Goal: Find specific page/section: Find specific page/section

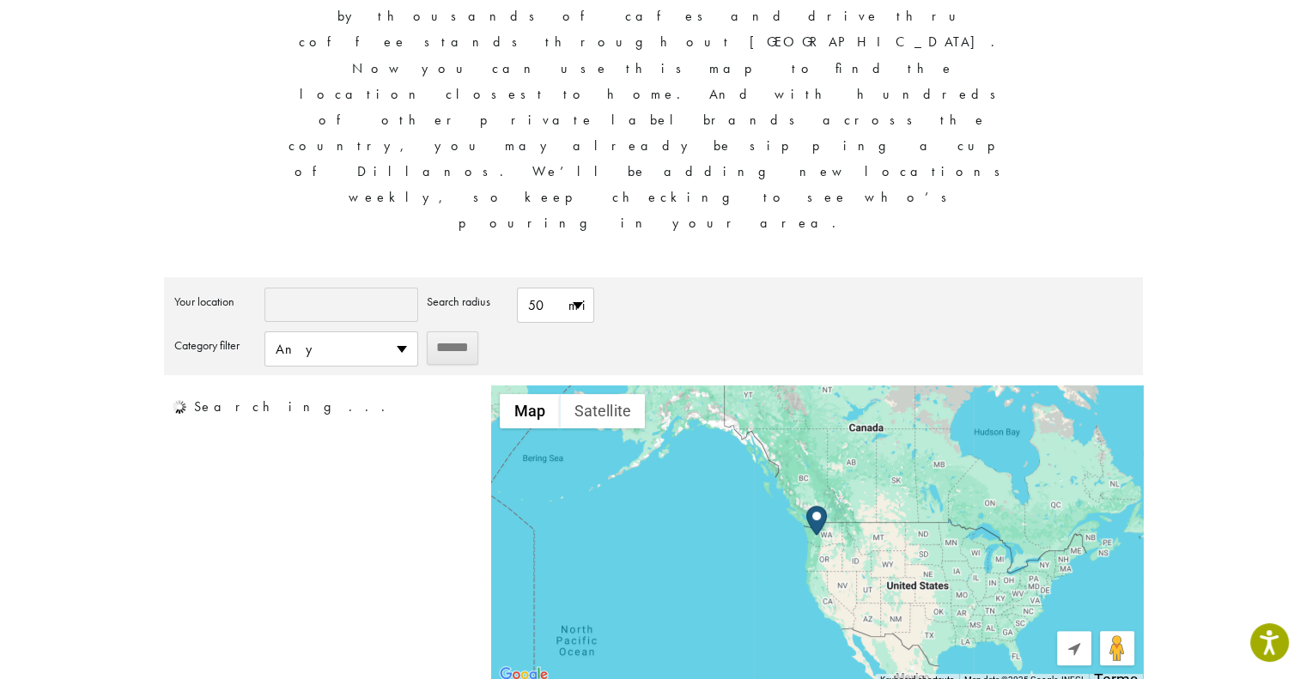
scroll to position [239, 0]
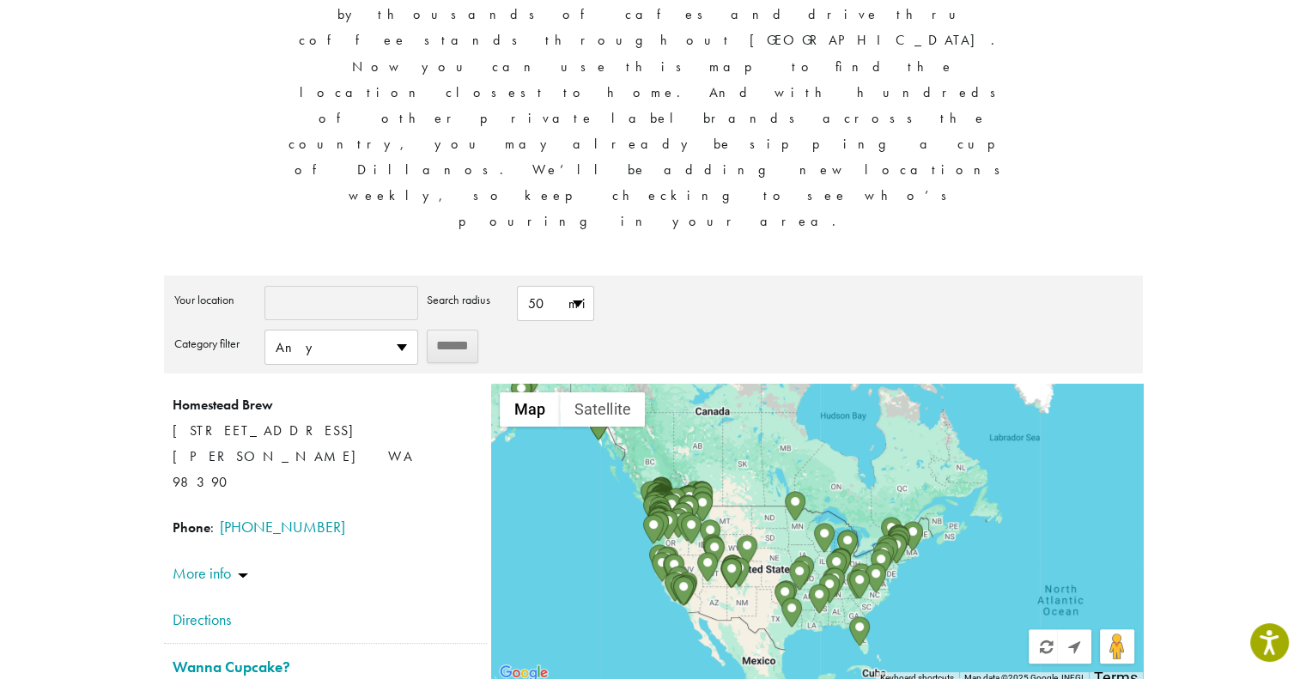
drag, startPoint x: 666, startPoint y: 401, endPoint x: 880, endPoint y: 318, distance: 230.3
click at [880, 384] on div at bounding box center [816, 534] width 651 height 301
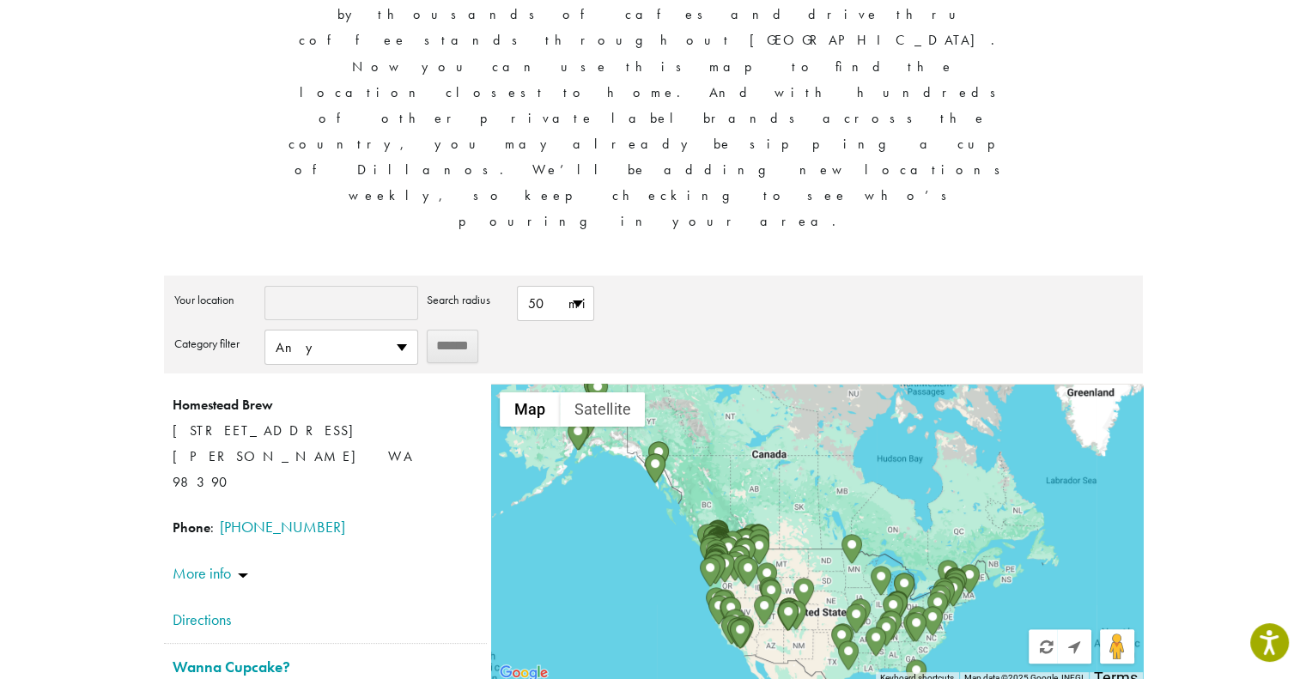
drag, startPoint x: 721, startPoint y: 290, endPoint x: 763, endPoint y: 374, distance: 93.7
click at [763, 535] on img "Copper Mountain Coffee – Store 7" at bounding box center [759, 550] width 21 height 30
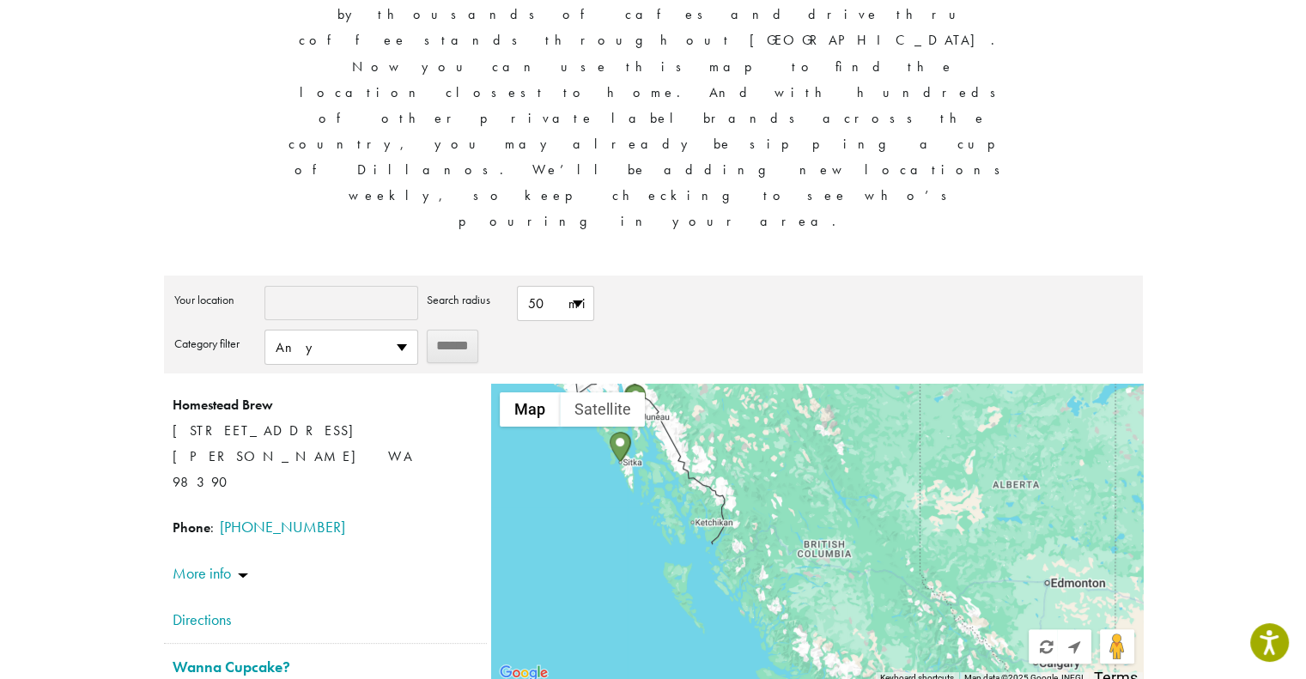
drag, startPoint x: 657, startPoint y: 319, endPoint x: 786, endPoint y: 463, distance: 193.4
click at [786, 463] on div at bounding box center [816, 534] width 651 height 301
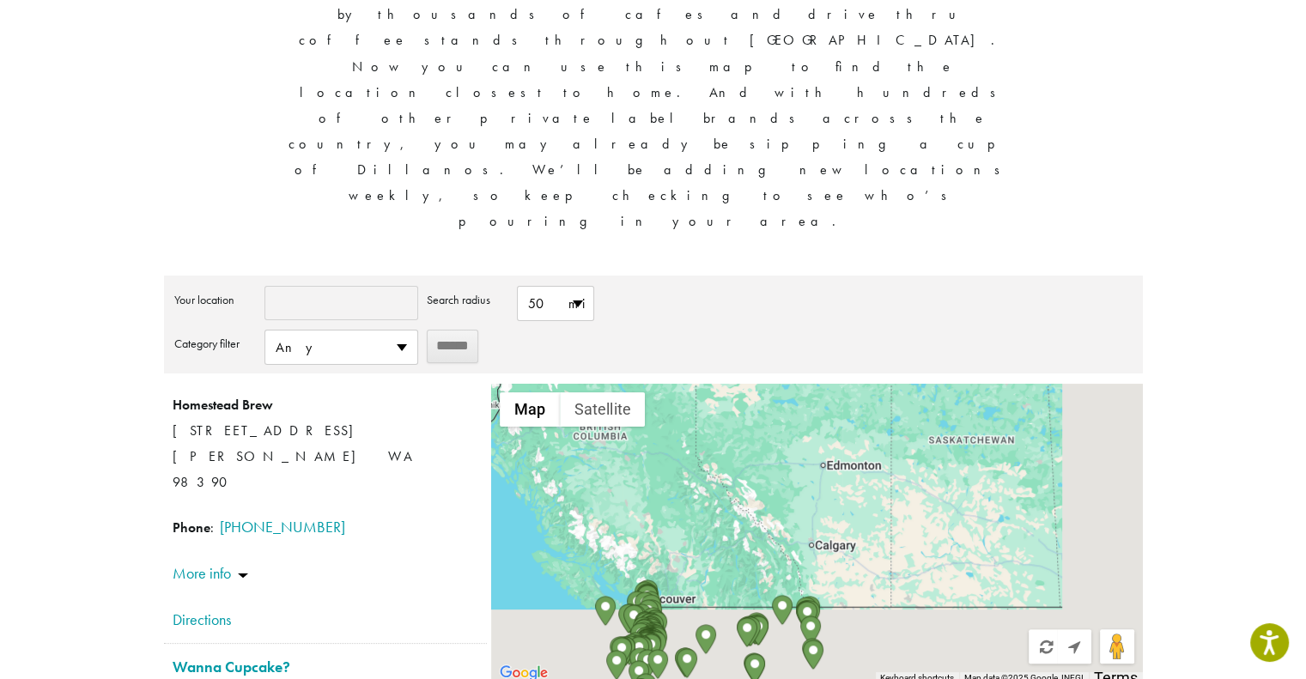
drag, startPoint x: 901, startPoint y: 370, endPoint x: 666, endPoint y: 246, distance: 265.5
click at [666, 384] on div at bounding box center [816, 534] width 651 height 301
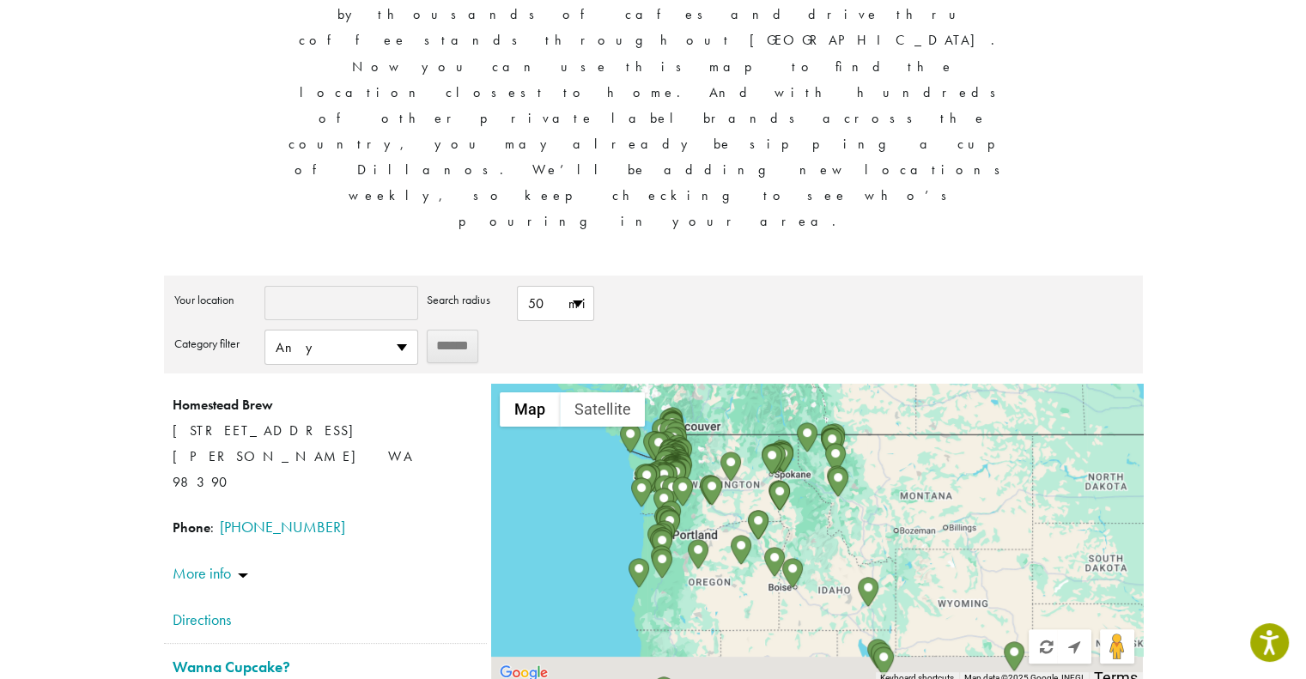
drag, startPoint x: 897, startPoint y: 410, endPoint x: 939, endPoint y: 232, distance: 183.7
click at [939, 384] on div at bounding box center [816, 534] width 651 height 301
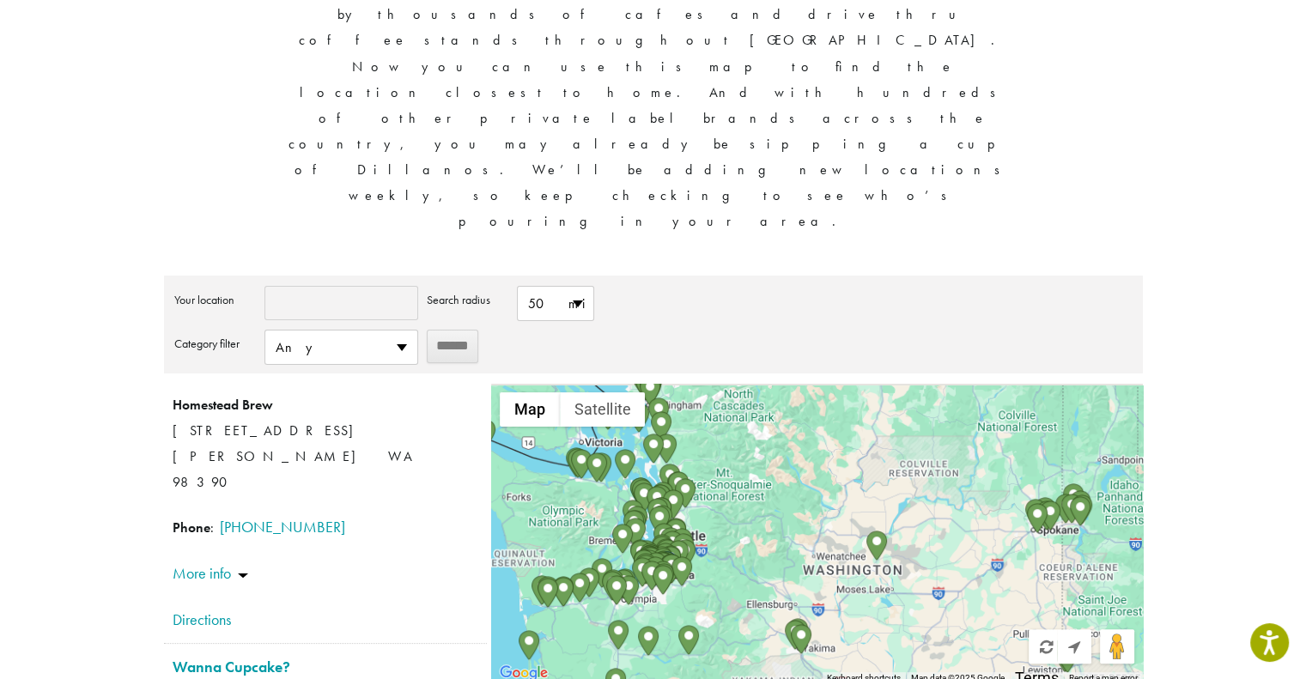
drag, startPoint x: 692, startPoint y: 282, endPoint x: 770, endPoint y: 343, distance: 99.1
click at [770, 384] on div at bounding box center [816, 534] width 651 height 301
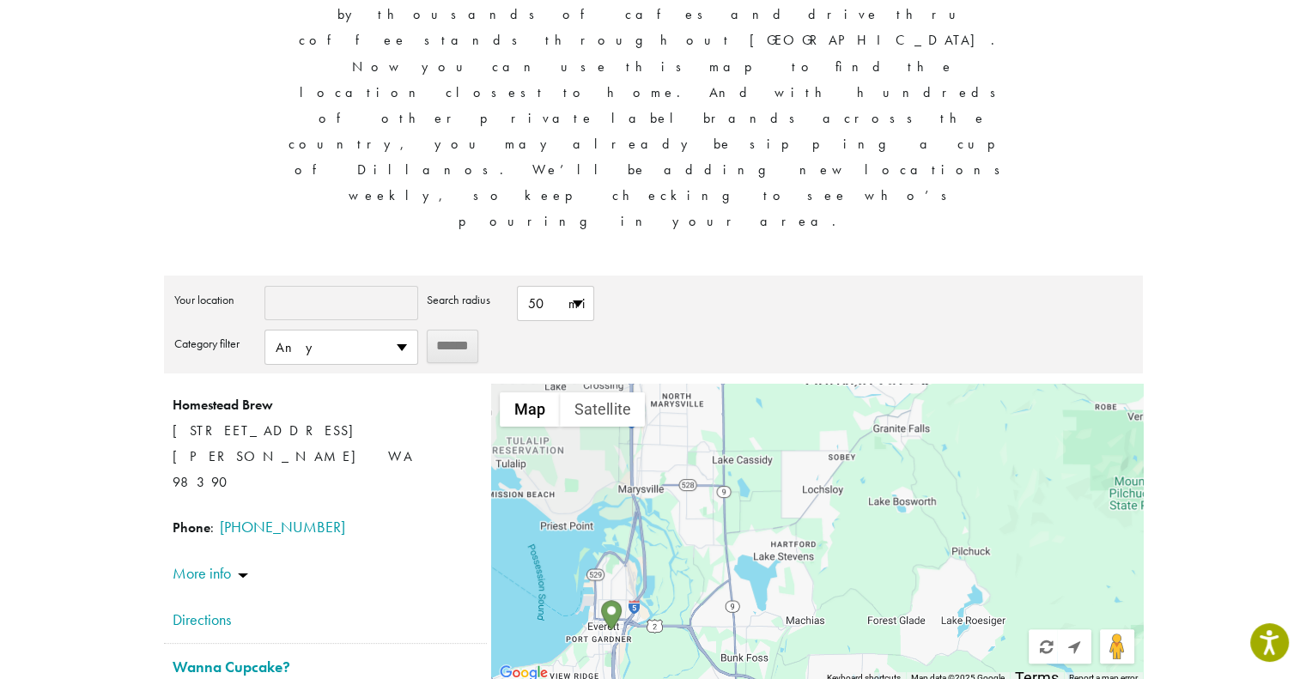
drag, startPoint x: 690, startPoint y: 407, endPoint x: 765, endPoint y: 439, distance: 82.0
click at [765, 439] on div at bounding box center [816, 534] width 651 height 301
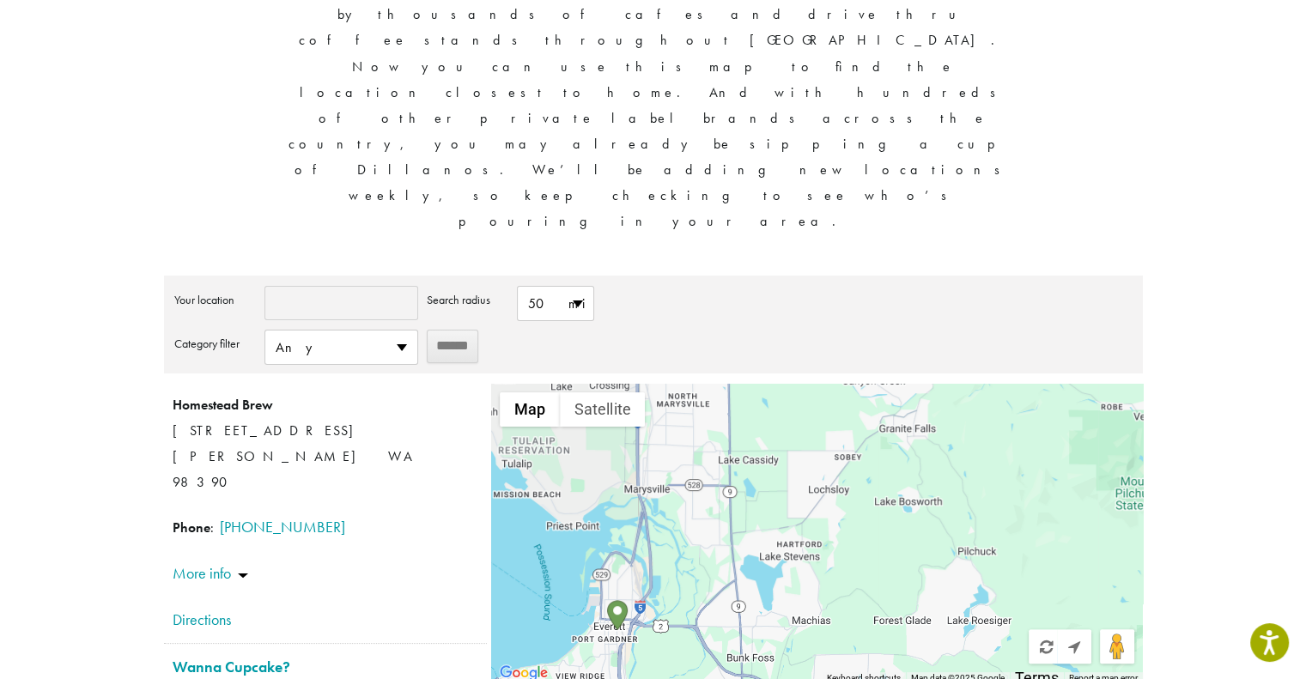
click at [619, 600] on img "Whipped Espresso Bar" at bounding box center [617, 615] width 21 height 30
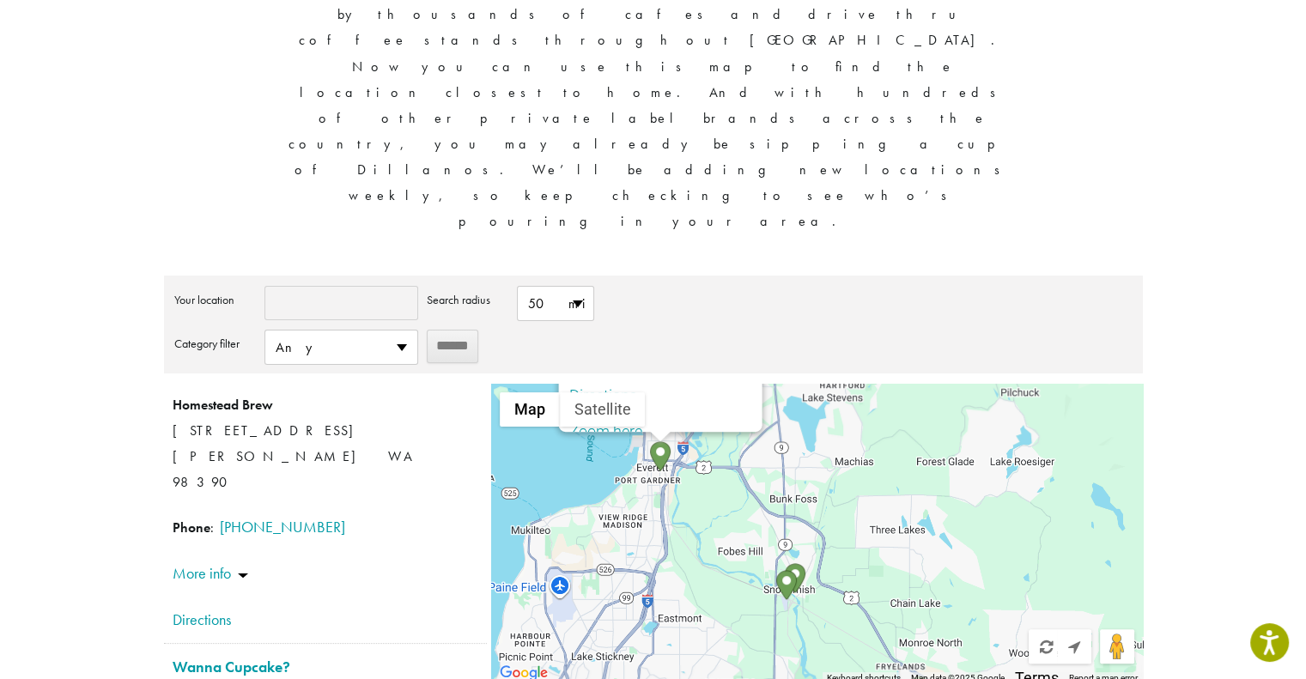
drag, startPoint x: 783, startPoint y: 408, endPoint x: 791, endPoint y: 243, distance: 165.1
click at [791, 384] on div "Whipped Espresso Bar [STREET_ADDRESS] [GEOGRAPHIC_DATA] Directions Street view …" at bounding box center [816, 534] width 651 height 301
click at [797, 563] on img "Looking Glass Coffee" at bounding box center [795, 578] width 21 height 30
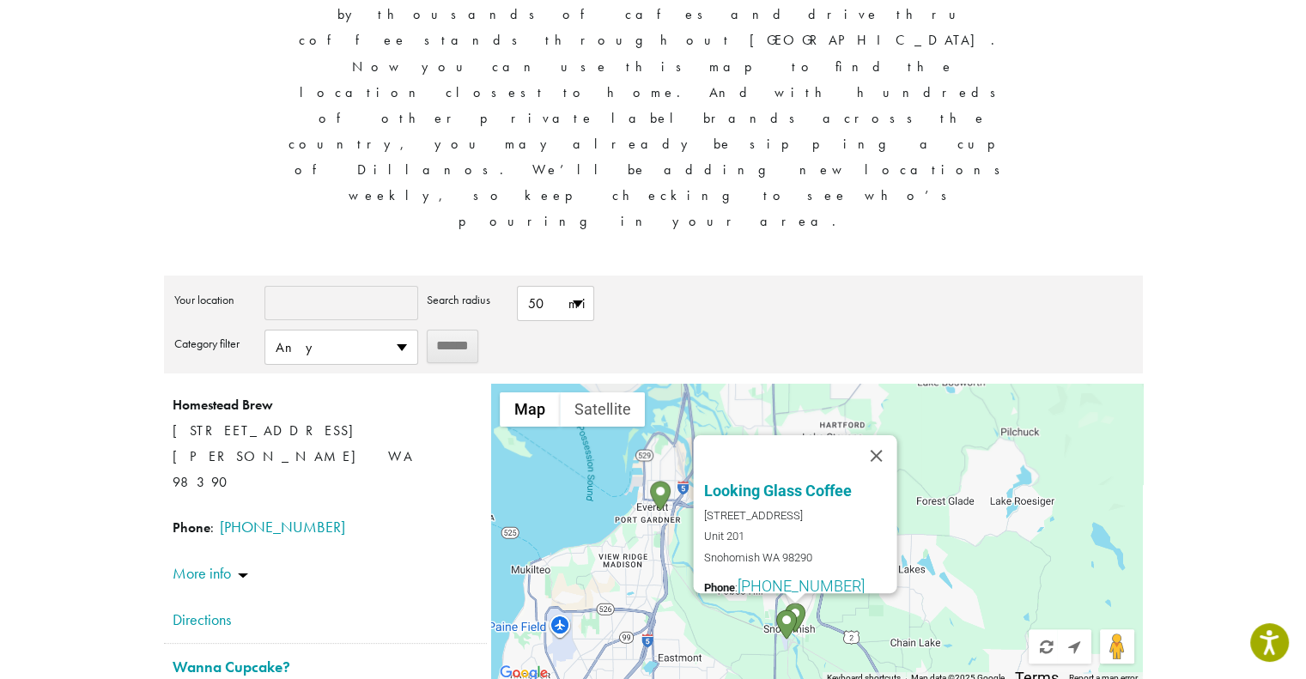
click at [782, 610] on img "Airfield Espresso" at bounding box center [786, 625] width 21 height 30
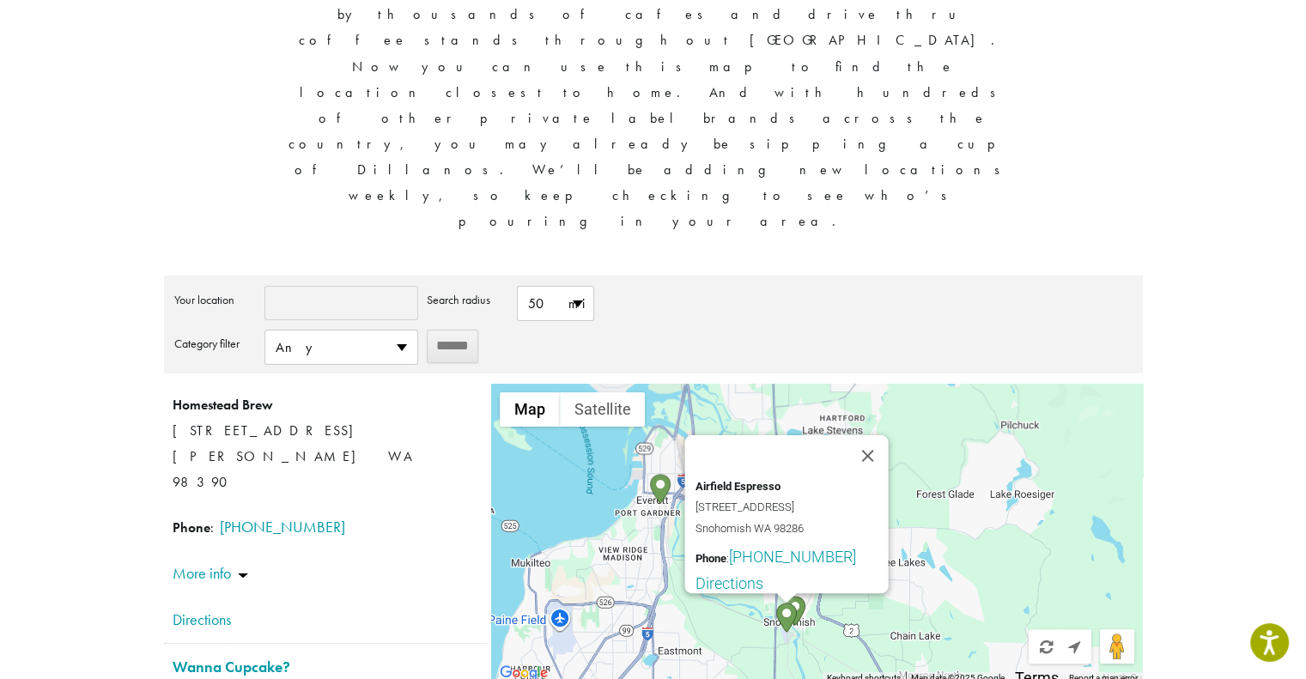
click at [798, 596] on img "Looking Glass Coffee" at bounding box center [795, 611] width 21 height 30
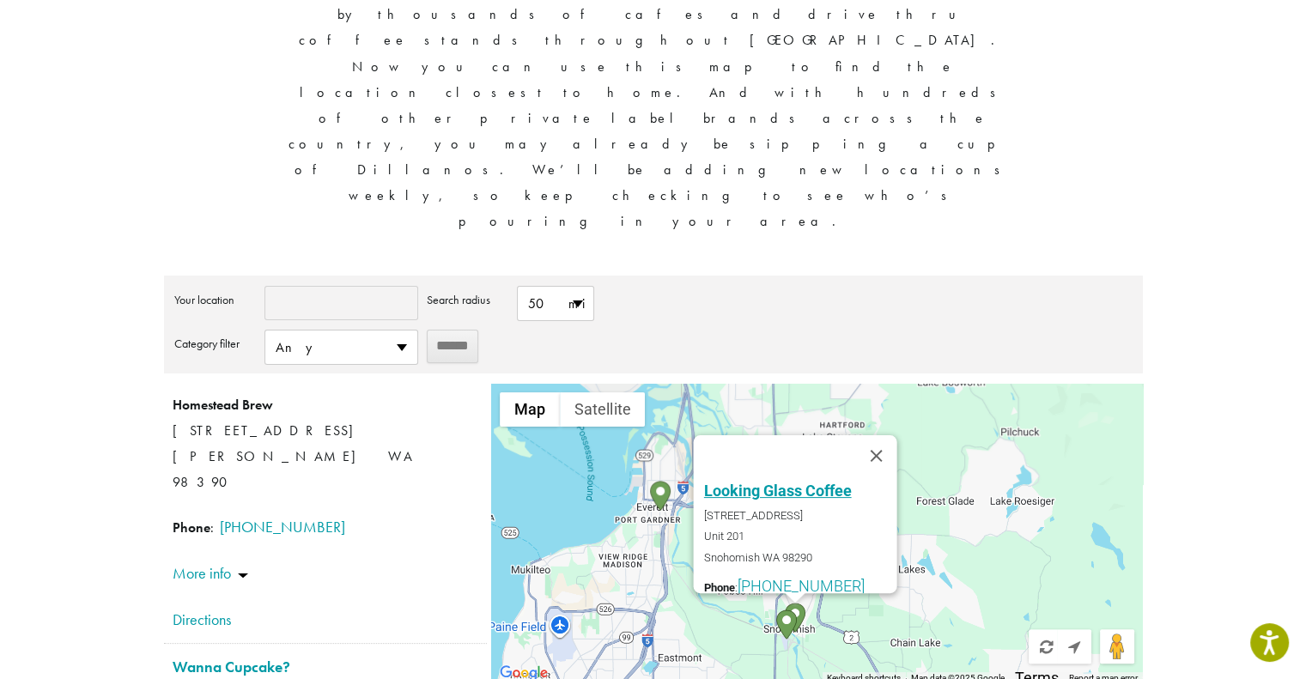
click at [725, 482] on link "Looking Glass Coffee" at bounding box center [778, 491] width 148 height 18
